Goal: Obtain resource: Download file/media

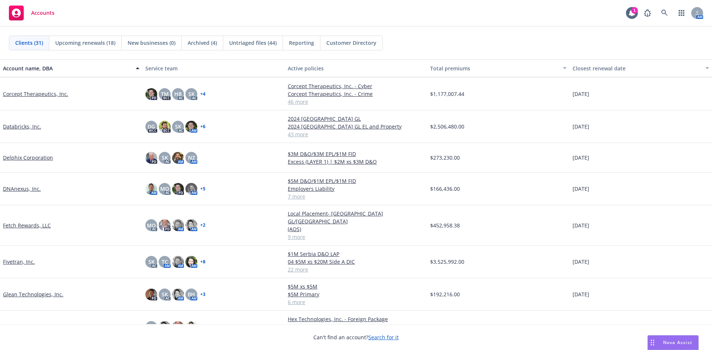
scroll to position [74, 0]
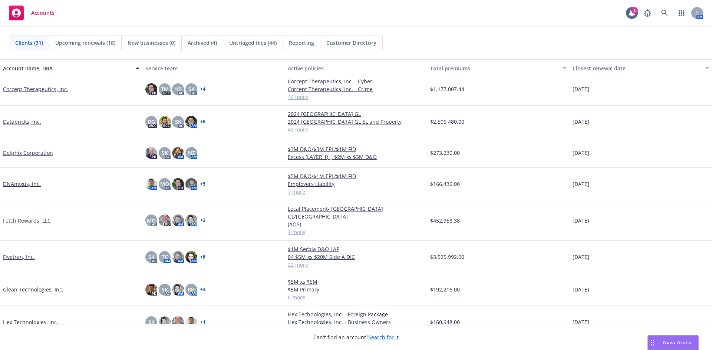
click at [30, 217] on link "Fetch Rewards, LLC" at bounding box center [27, 221] width 48 height 8
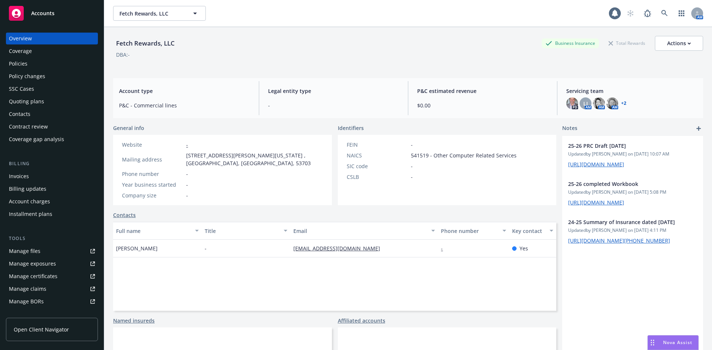
click at [43, 254] on link "Manage files" at bounding box center [52, 251] width 92 height 12
click at [614, 168] on link "https://iln-my.sharepoint.com/:x:/r/personal/stephanie_koelle_newfront_com/Docu…" at bounding box center [596, 164] width 56 height 7
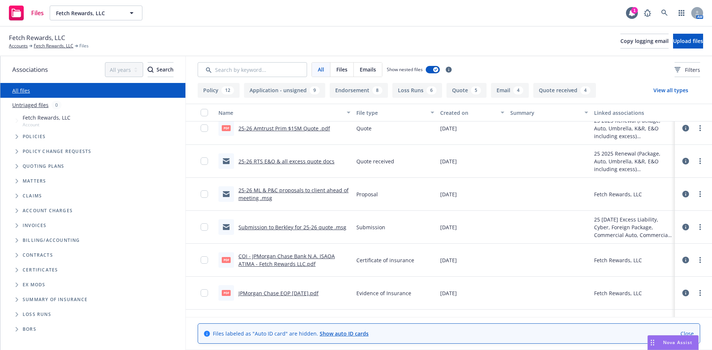
scroll to position [222, 0]
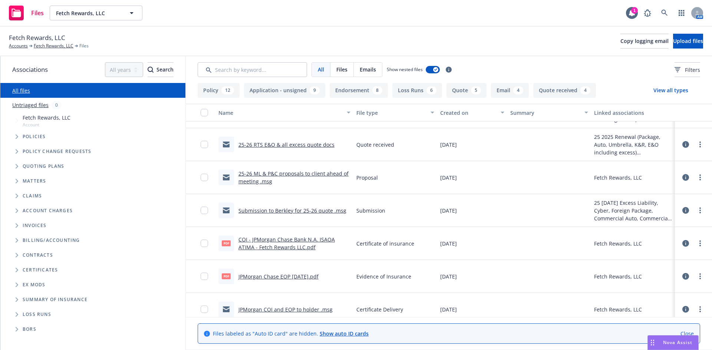
click at [265, 175] on link "25-26 ML & P&C proposals to client ahead of meeting .msg" at bounding box center [293, 177] width 110 height 15
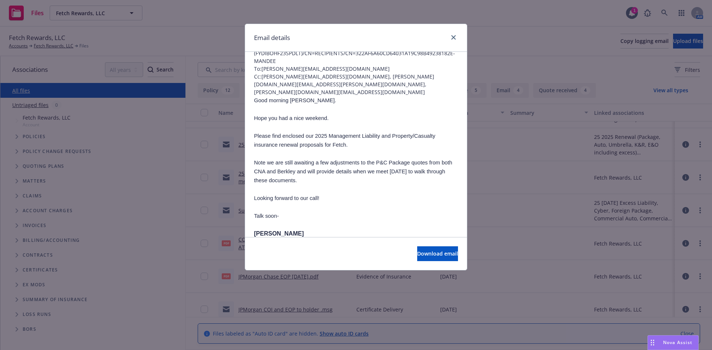
scroll to position [0, 0]
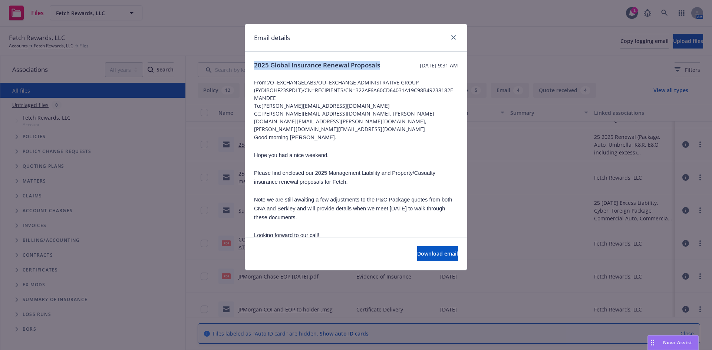
drag, startPoint x: 272, startPoint y: 75, endPoint x: 232, endPoint y: 63, distance: 42.5
click at [232, 63] on div "Email details 2025 Global Insurance Renewal Proposals [DATE] 9:31 AM From: /O=E…" at bounding box center [356, 175] width 712 height 350
copy span "2025 Global Insurance Renewal Proposals"
click at [451, 39] on link "close" at bounding box center [453, 37] width 9 height 9
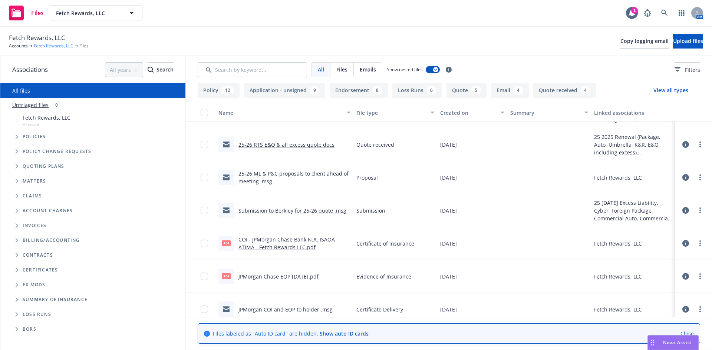
click at [46, 44] on link "Fetch Rewards, LLC" at bounding box center [54, 46] width 40 height 7
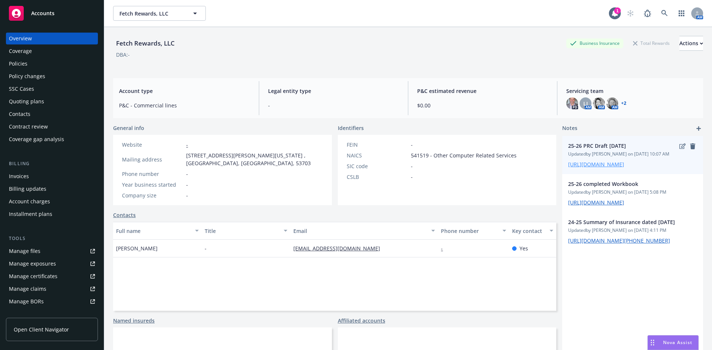
click at [624, 168] on link "https://iln-my.sharepoint.com/:x:/r/personal/stephanie_koelle_newfront_com/Docu…" at bounding box center [596, 164] width 56 height 7
